Goal: Use online tool/utility: Use online tool/utility

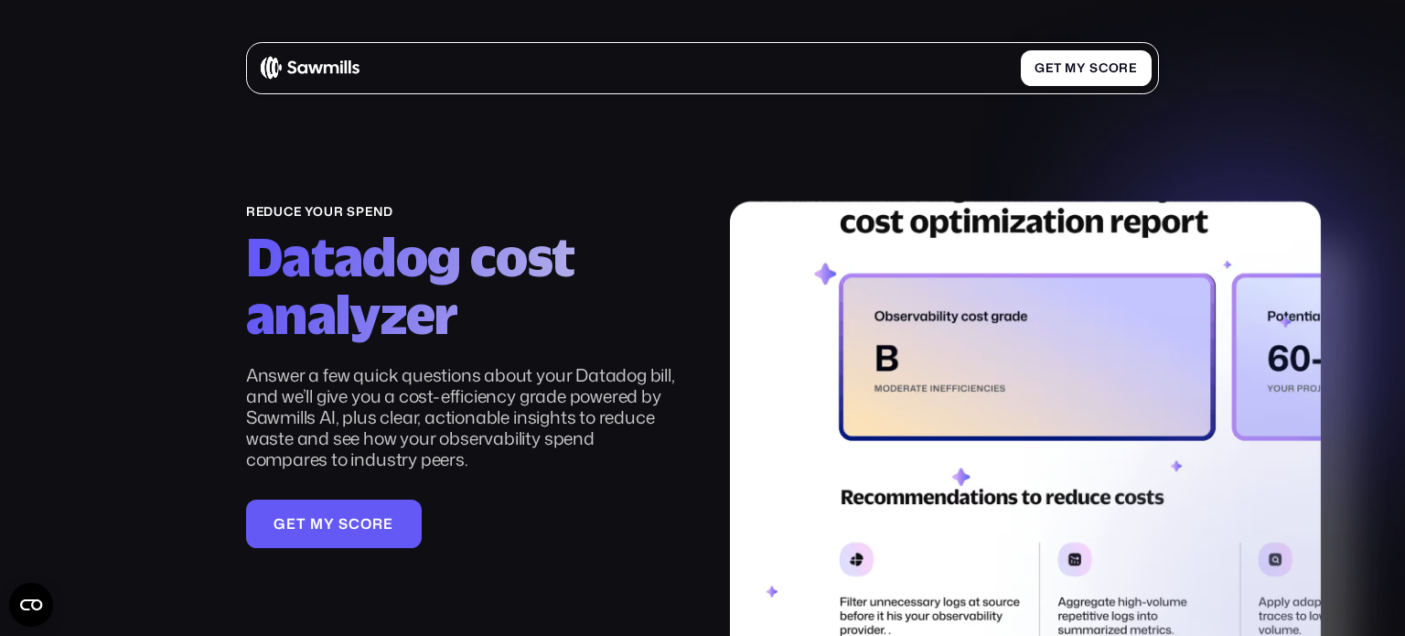
click at [621, 234] on h2 "Datadog cost analyzer" at bounding box center [460, 286] width 429 height 114
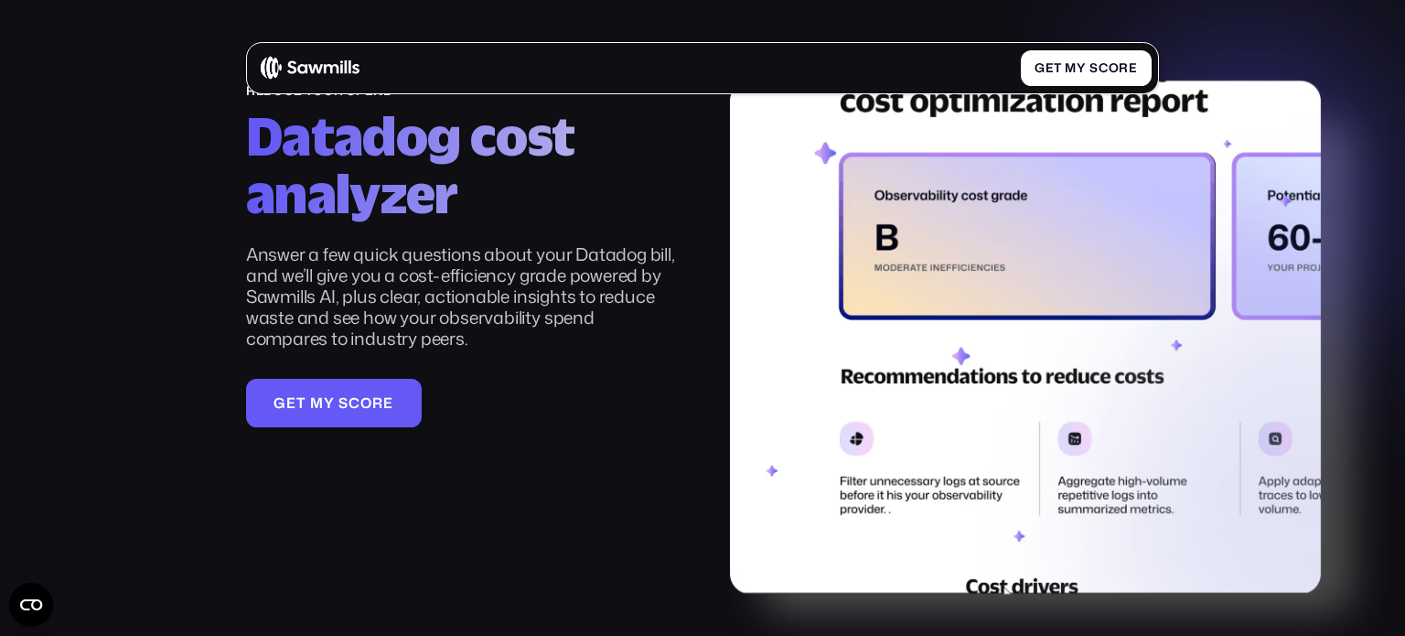
scroll to position [118, 0]
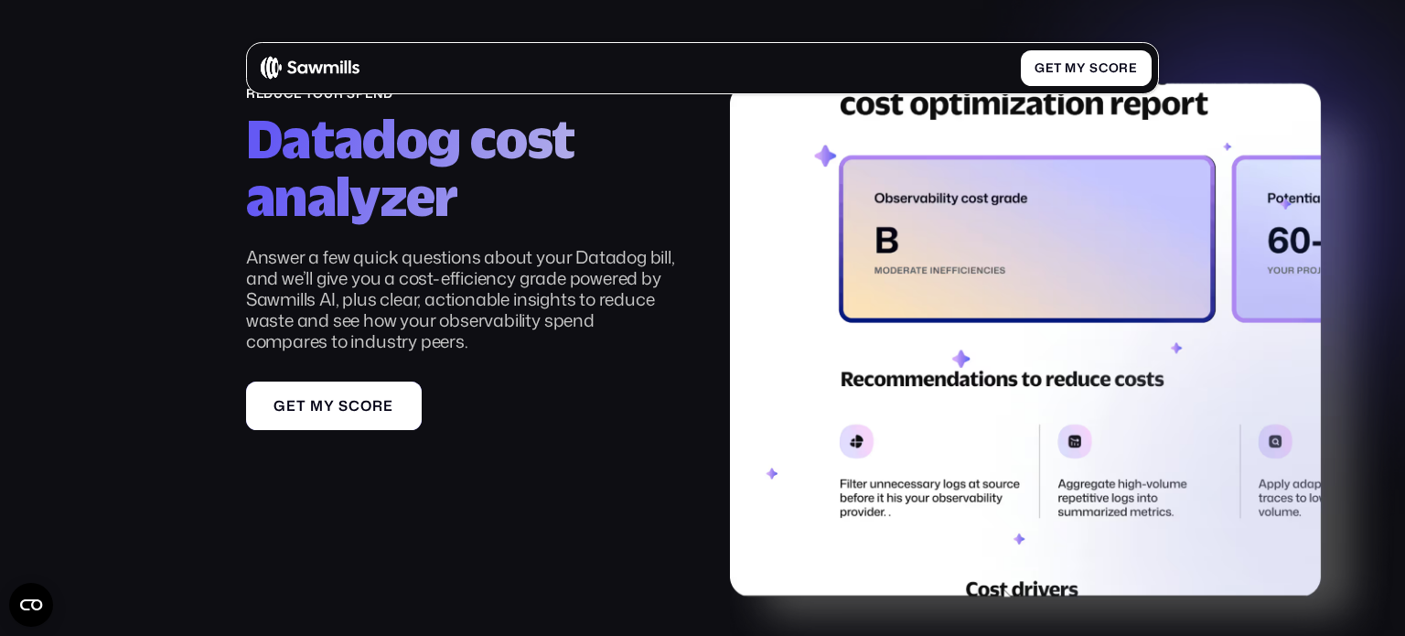
click at [347, 409] on span "s" at bounding box center [343, 405] width 10 height 16
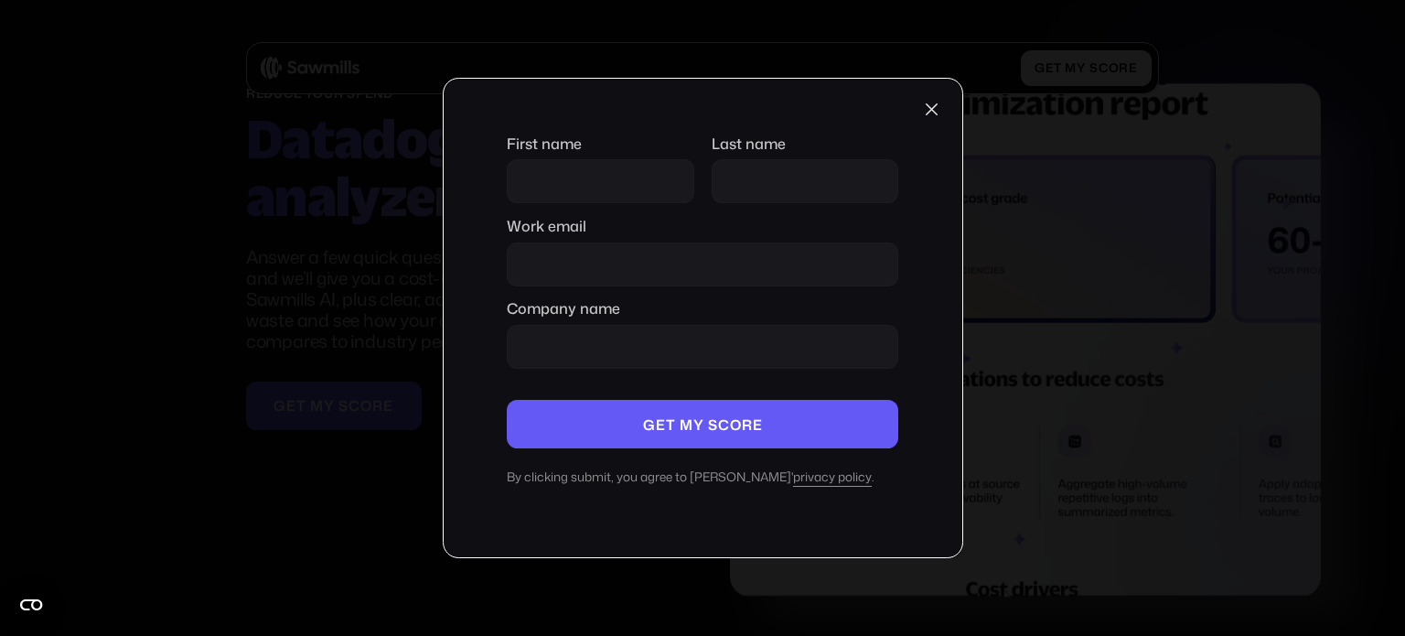
click at [934, 105] on div at bounding box center [930, 109] width 21 height 21
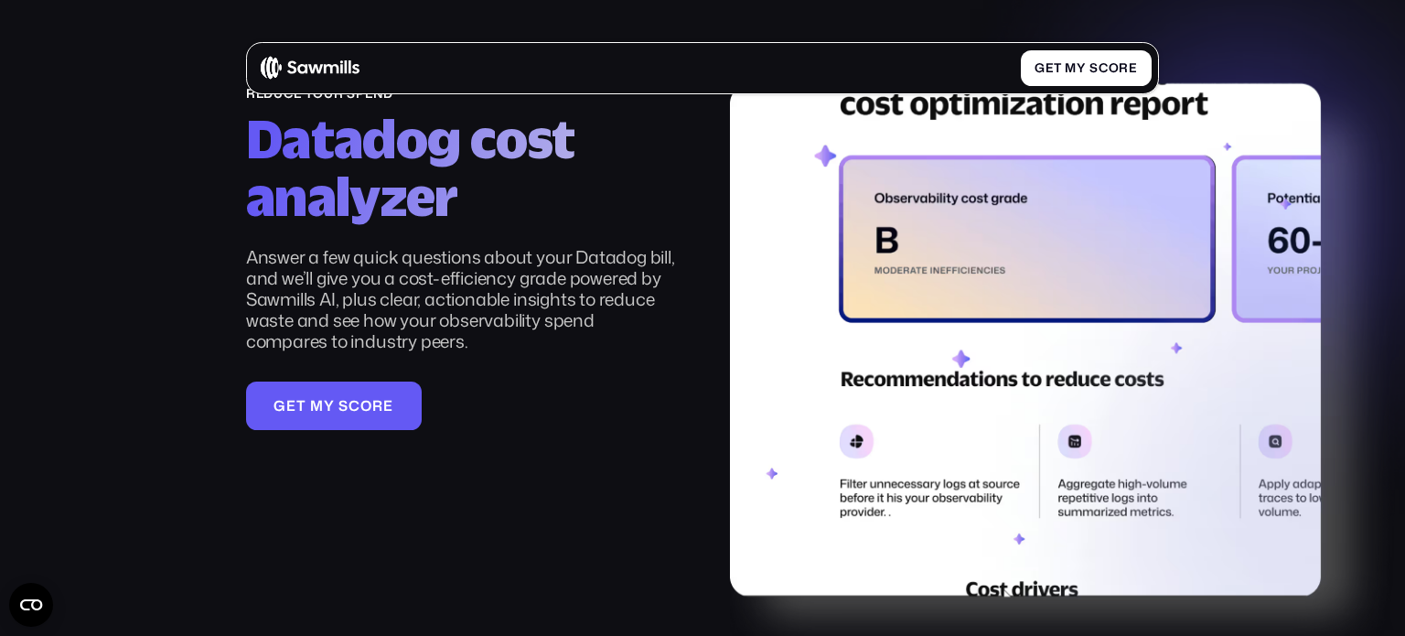
click at [640, 374] on div "reduce your spend Datadog cost analyzer Answer a few quick questions about your…" at bounding box center [460, 260] width 429 height 348
click at [651, 164] on h2 "Datadog cost analyzer" at bounding box center [460, 168] width 429 height 114
